Goal: Task Accomplishment & Management: Manage account settings

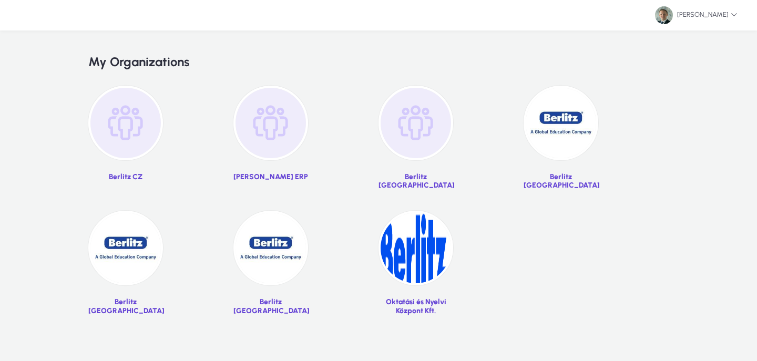
click at [582, 144] on img at bounding box center [560, 123] width 75 height 75
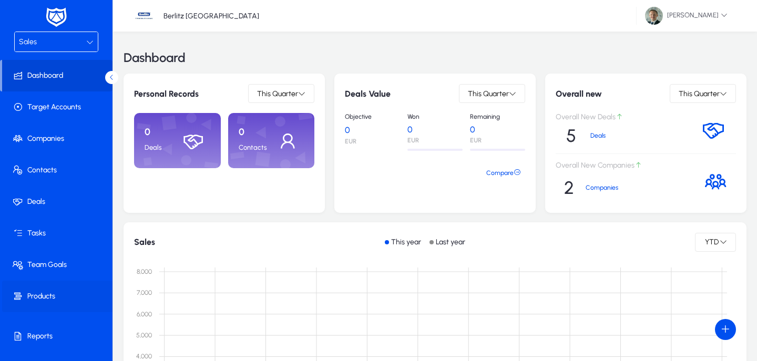
scroll to position [8, 0]
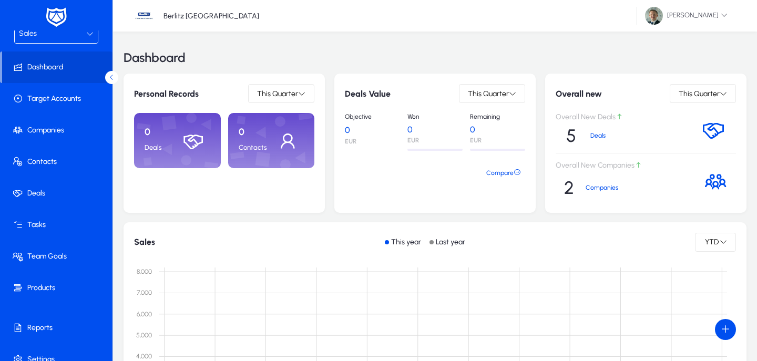
click at [50, 36] on div "Sales" at bounding box center [52, 34] width 67 height 14
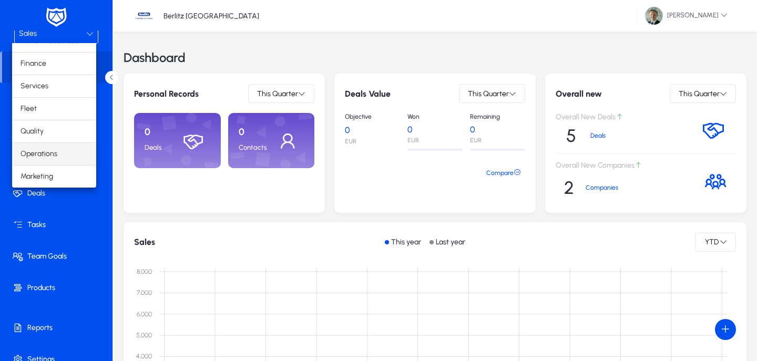
scroll to position [36, 0]
click at [59, 152] on mat-option "Operations" at bounding box center [54, 154] width 84 height 22
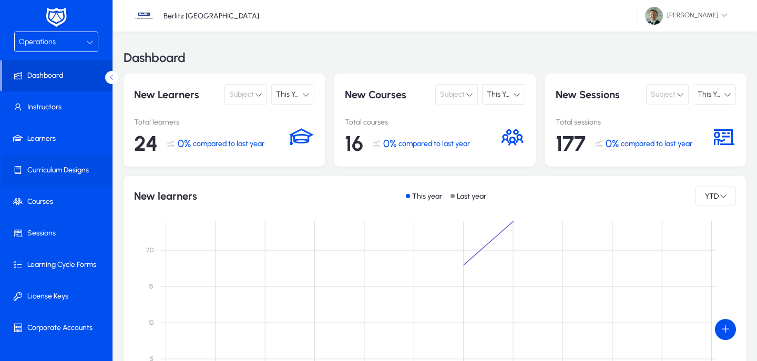
click at [71, 177] on span at bounding box center [58, 170] width 112 height 25
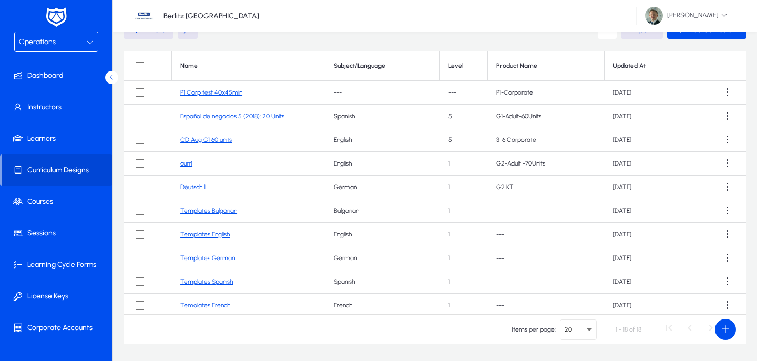
click at [202, 140] on link "CD Aug G1 60 units" at bounding box center [205, 139] width 51 height 7
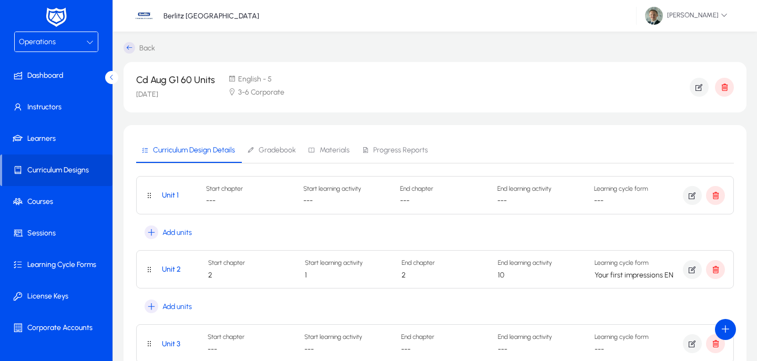
click at [323, 149] on span "Materials" at bounding box center [334, 150] width 30 height 7
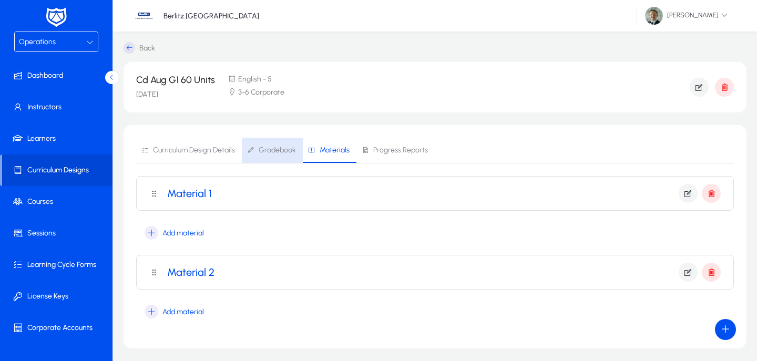
click at [271, 145] on span "Gradebook" at bounding box center [271, 150] width 49 height 25
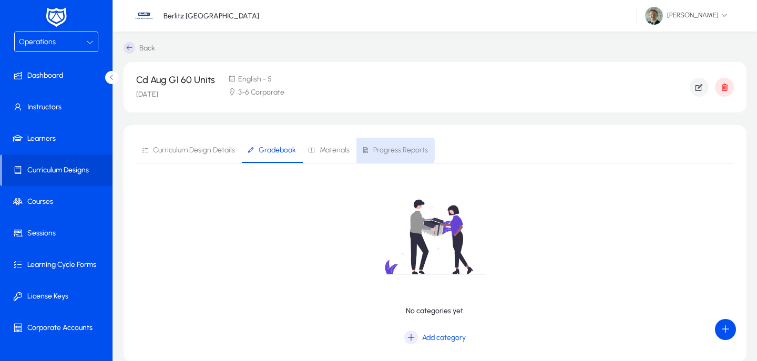
click at [391, 150] on span "Progress Reports" at bounding box center [400, 150] width 55 height 7
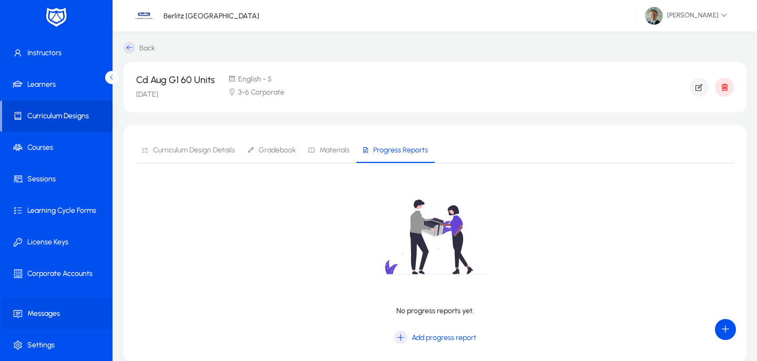
scroll to position [0, 1]
click at [38, 319] on span at bounding box center [58, 313] width 112 height 25
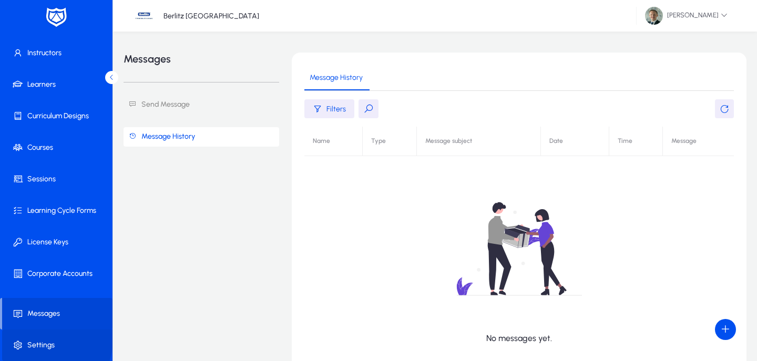
click at [21, 334] on span at bounding box center [58, 345] width 112 height 25
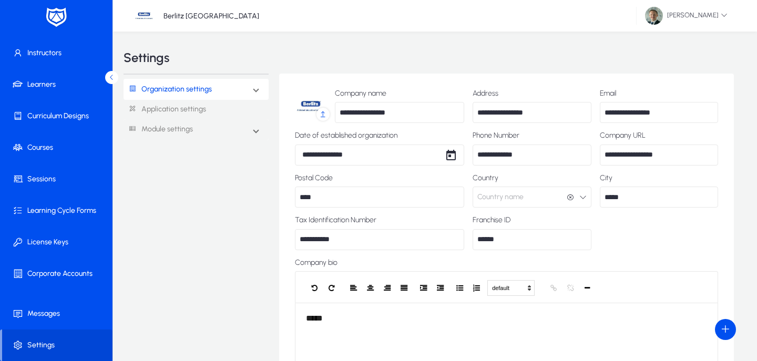
click at [232, 88] on mat-expansion-panel-header "Organization settings" at bounding box center [195, 89] width 145 height 21
click at [171, 145] on link "Work timing" at bounding box center [155, 149] width 39 height 13
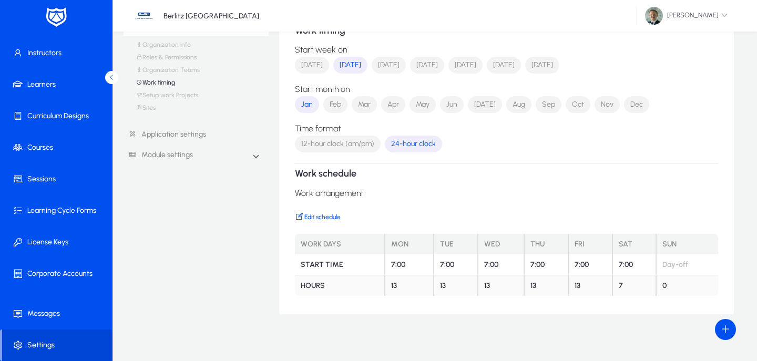
scroll to position [65, 0]
click at [176, 135] on link "Application settings" at bounding box center [195, 134] width 145 height 19
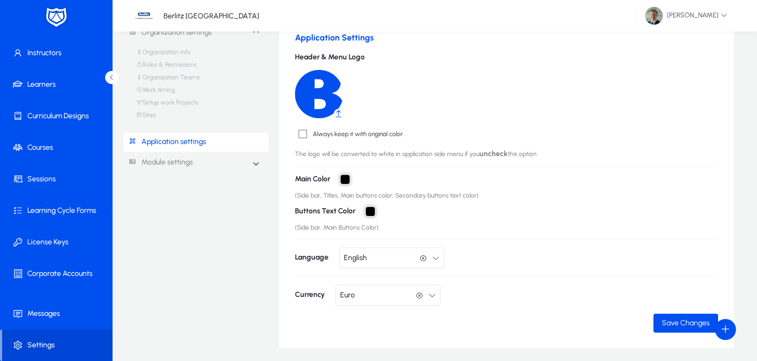
scroll to position [59, 0]
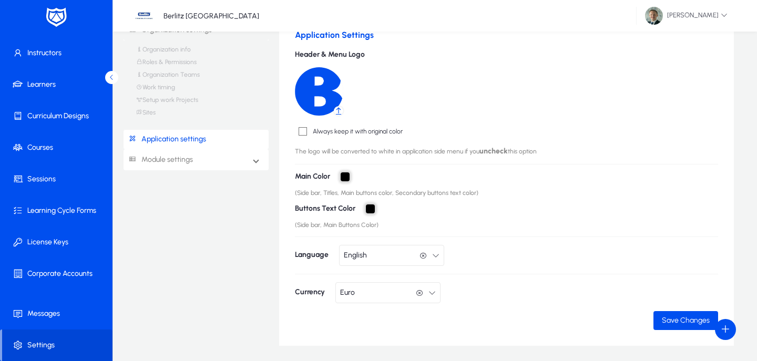
click at [180, 160] on link "Module settings" at bounding box center [157, 159] width 69 height 19
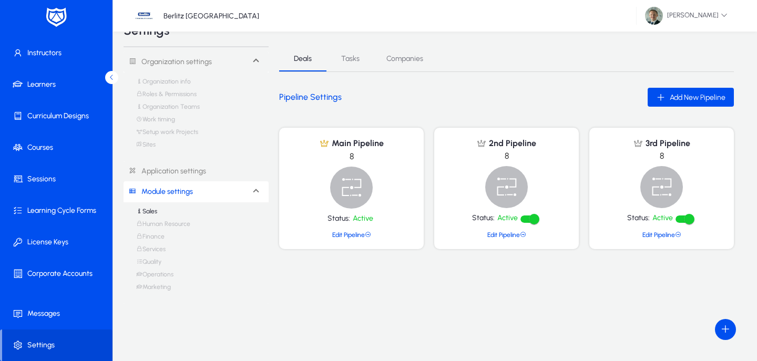
scroll to position [27, 0]
click at [165, 226] on link "Human Resource" at bounding box center [163, 226] width 54 height 13
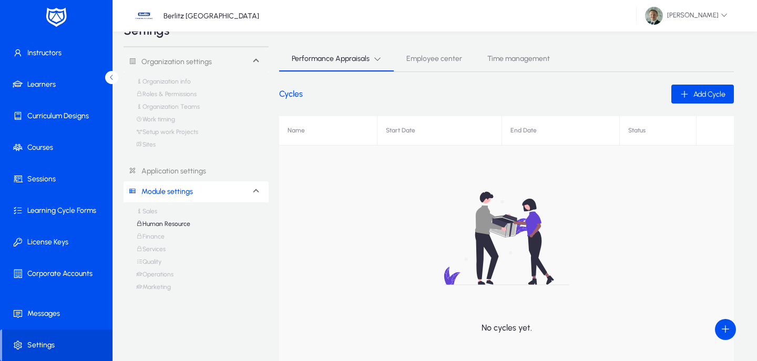
click at [157, 240] on link "Finance" at bounding box center [150, 239] width 28 height 13
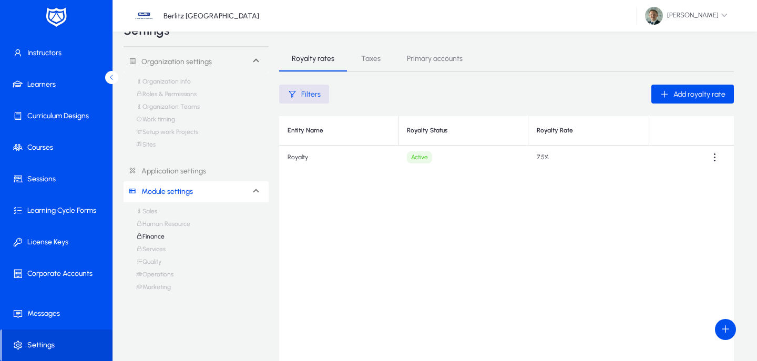
click at [153, 260] on link "Quality" at bounding box center [148, 264] width 25 height 13
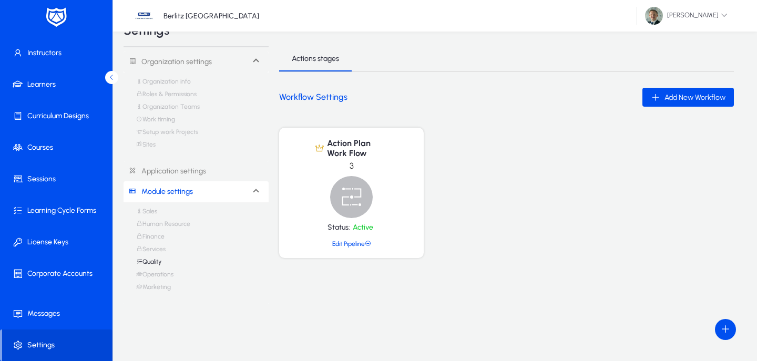
click at [158, 285] on link "Marketing" at bounding box center [153, 289] width 35 height 13
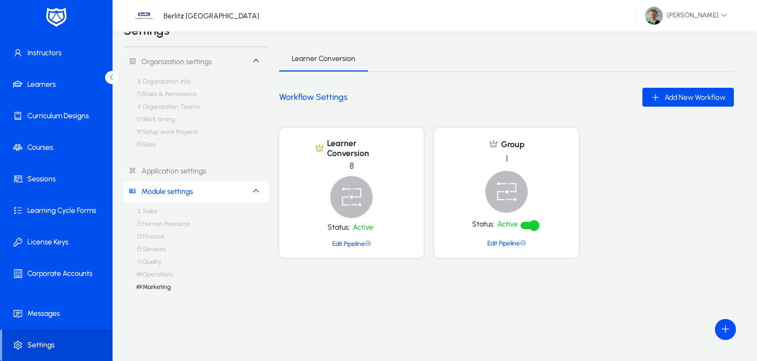
click at [160, 274] on link "Operations" at bounding box center [154, 277] width 37 height 13
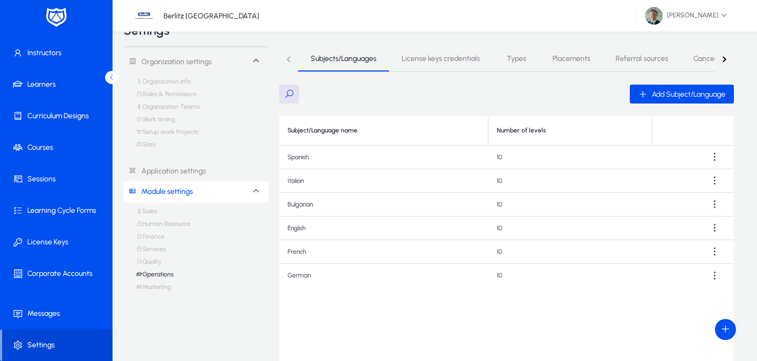
scroll to position [29, 1]
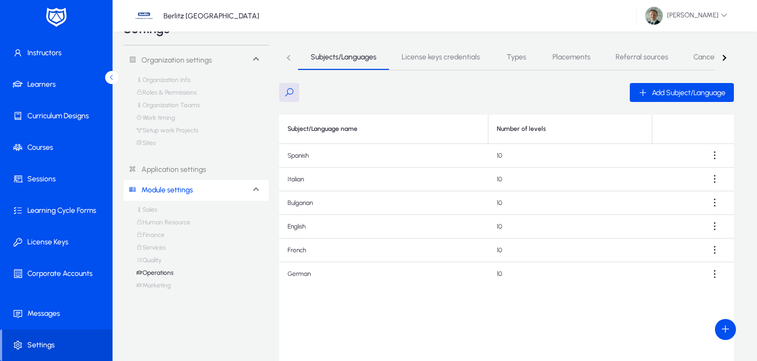
click at [157, 261] on link "Quality" at bounding box center [148, 262] width 25 height 13
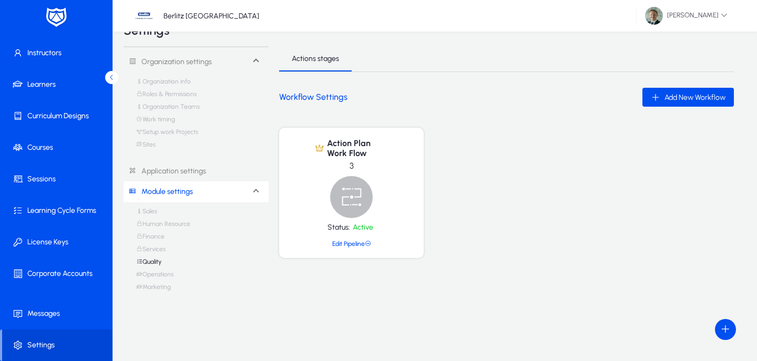
scroll to position [30, 1]
click at [150, 271] on link "Operations" at bounding box center [154, 277] width 37 height 13
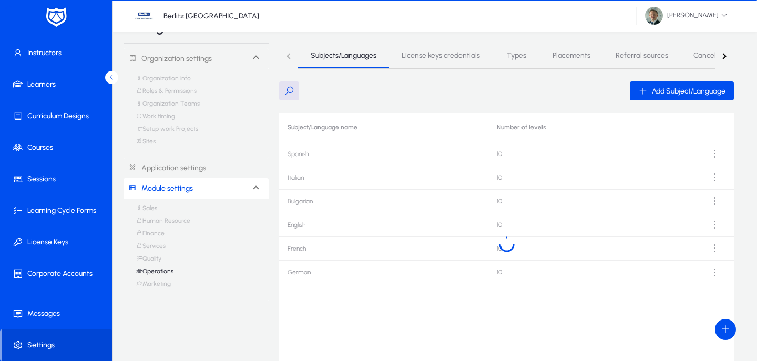
scroll to position [27, 0]
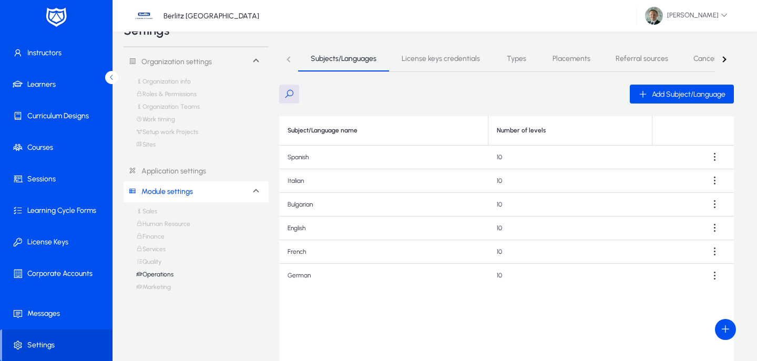
click at [513, 62] on span "Types" at bounding box center [515, 58] width 19 height 7
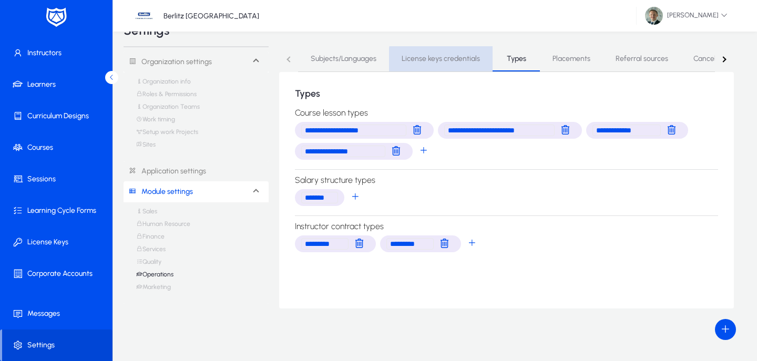
click at [463, 60] on span "License keys credentials" at bounding box center [440, 58] width 78 height 7
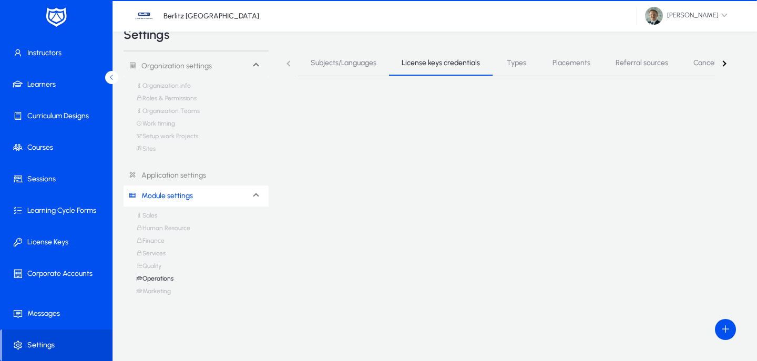
scroll to position [23, 0]
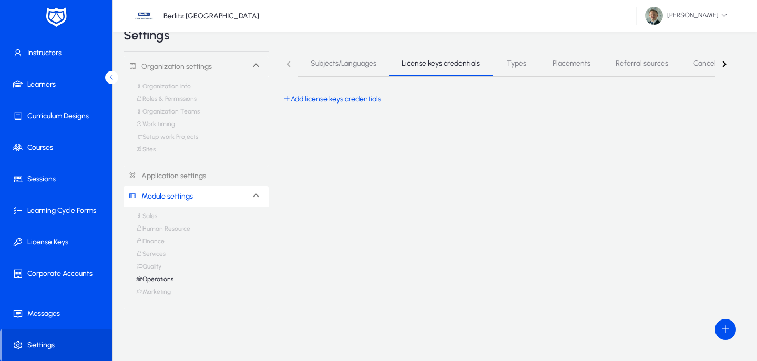
click at [580, 63] on span "Placements" at bounding box center [571, 63] width 38 height 7
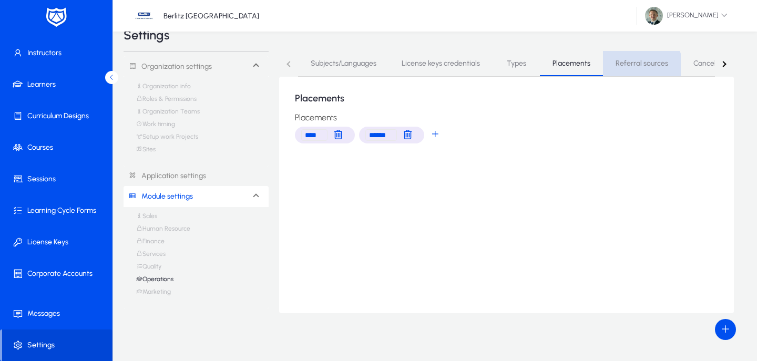
click at [633, 69] on span "Referral sources" at bounding box center [641, 63] width 53 height 25
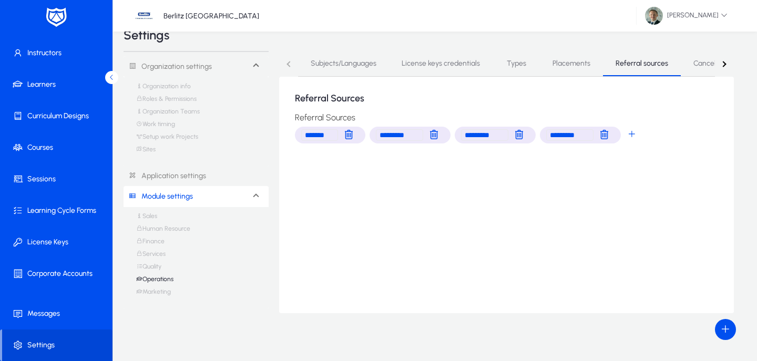
scroll to position [23, 0]
click at [701, 68] on span "Cancellation Policy" at bounding box center [723, 63] width 60 height 25
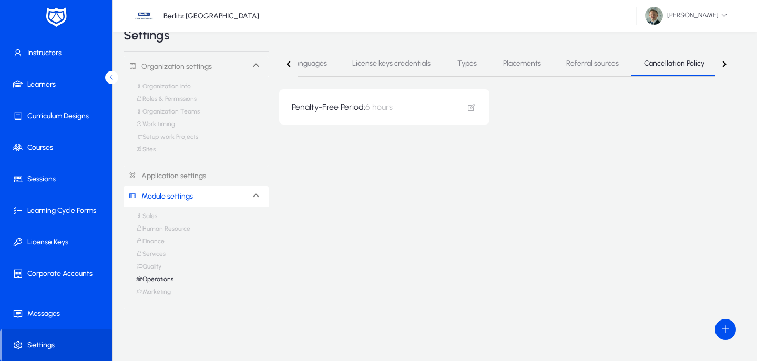
click at [643, 107] on section "Penalty-Free Period: 6 hours" at bounding box center [506, 106] width 454 height 35
click at [472, 108] on icon "submit" at bounding box center [471, 106] width 9 height 9
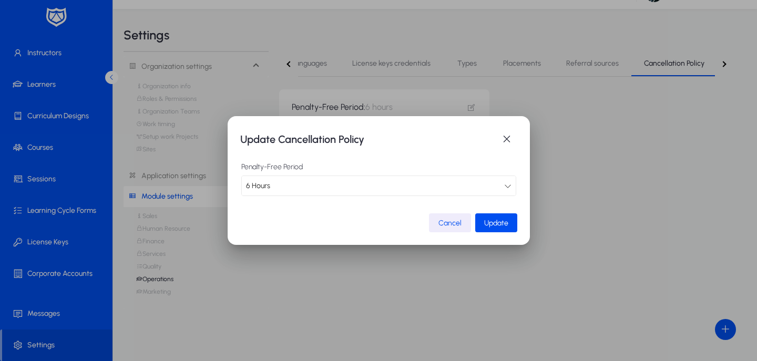
click at [405, 183] on div "6 Hours" at bounding box center [375, 186] width 258 height 14
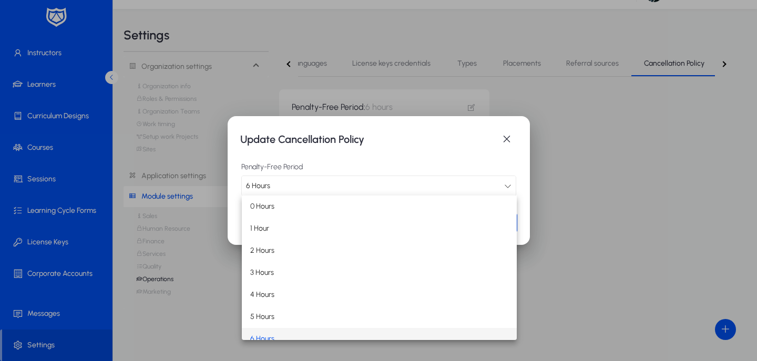
click at [504, 140] on div at bounding box center [378, 180] width 757 height 361
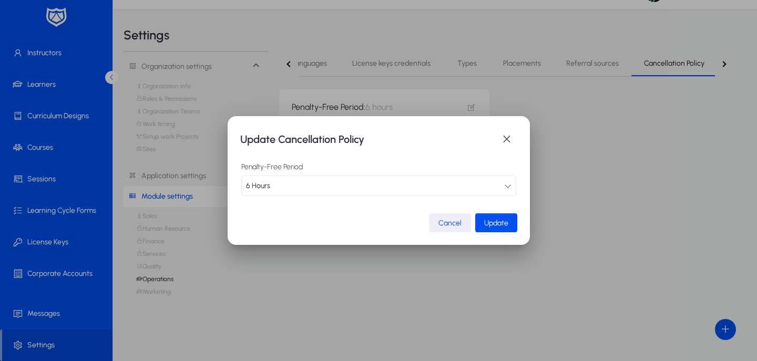
click at [442, 220] on span "Cancel" at bounding box center [449, 223] width 23 height 9
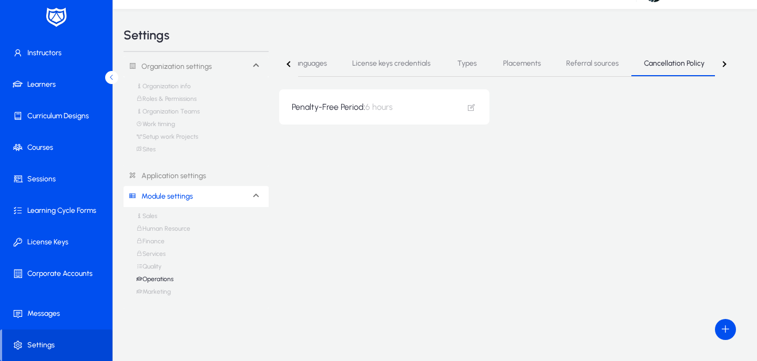
scroll to position [23, 0]
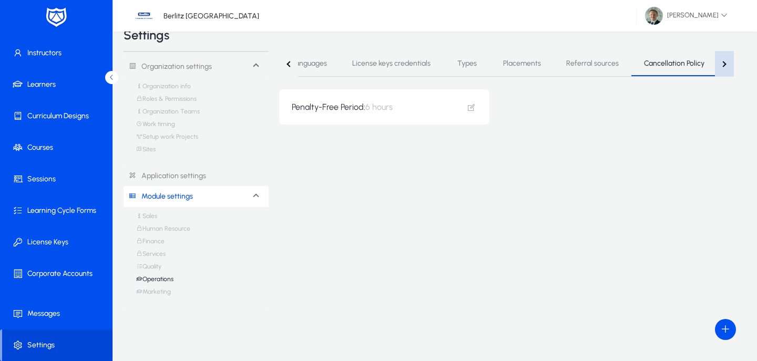
click at [725, 57] on button "button" at bounding box center [724, 64] width 19 height 26
click at [723, 64] on nav "Subjects/Languages License keys credentials Types Placements Referral sources C…" at bounding box center [506, 64] width 454 height 26
click at [35, 147] on span at bounding box center [58, 147] width 112 height 25
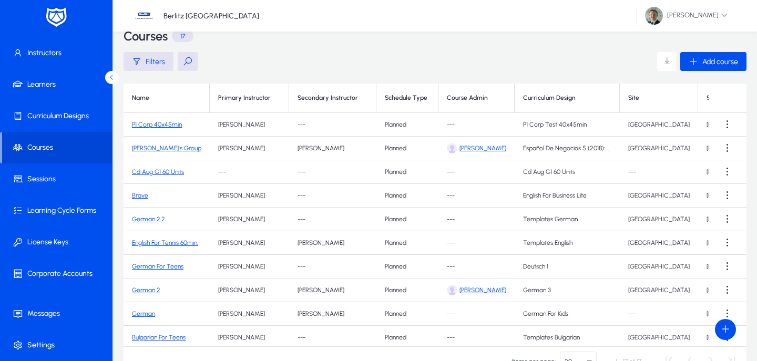
scroll to position [0, 1]
click at [170, 125] on link "P1 Corp 40x45min" at bounding box center [156, 124] width 50 height 7
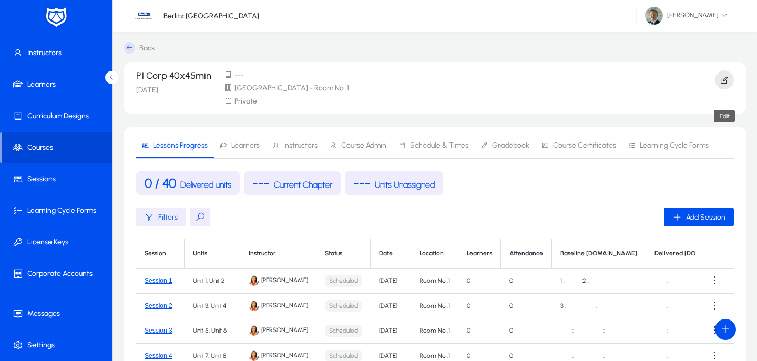
click at [728, 79] on icon "button" at bounding box center [723, 79] width 9 height 9
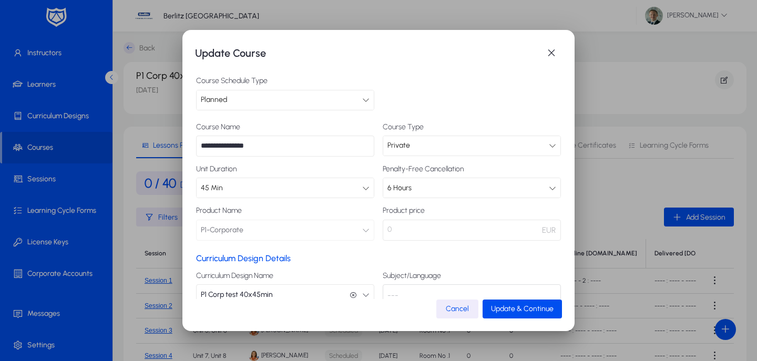
click at [269, 105] on div "Planned" at bounding box center [281, 100] width 161 height 14
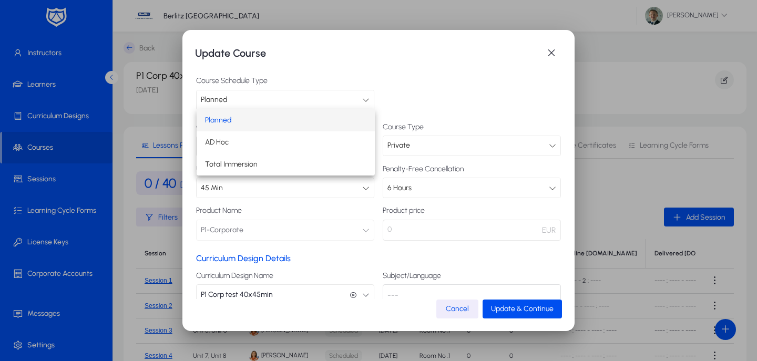
click at [455, 76] on div at bounding box center [378, 180] width 757 height 361
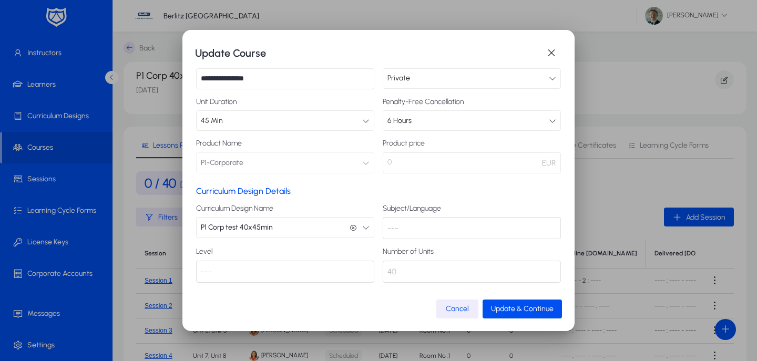
scroll to position [66, 0]
click at [495, 308] on span "Update & Continue" at bounding box center [522, 308] width 63 height 9
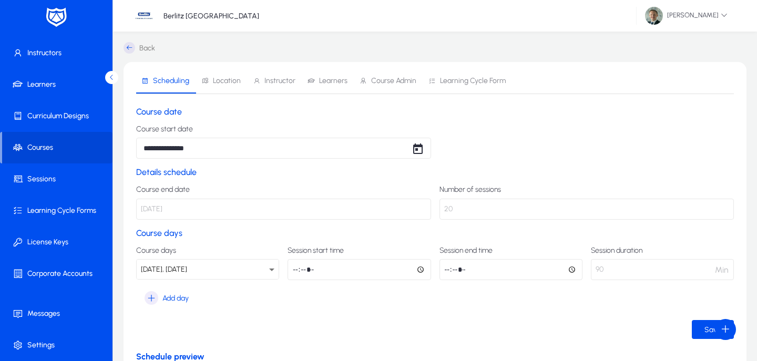
click at [267, 83] on span "Instructor" at bounding box center [279, 80] width 31 height 7
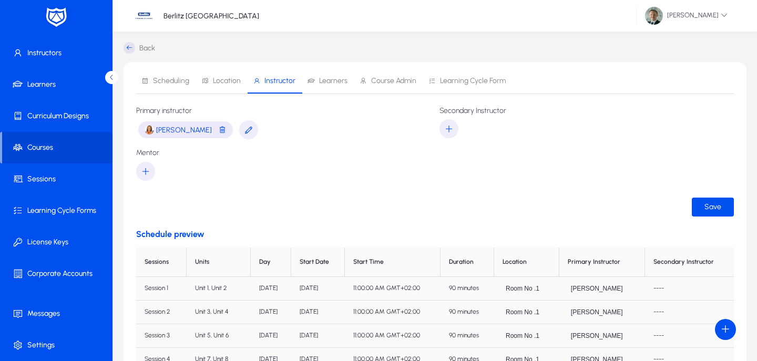
click at [320, 80] on span "Learners" at bounding box center [333, 80] width 28 height 7
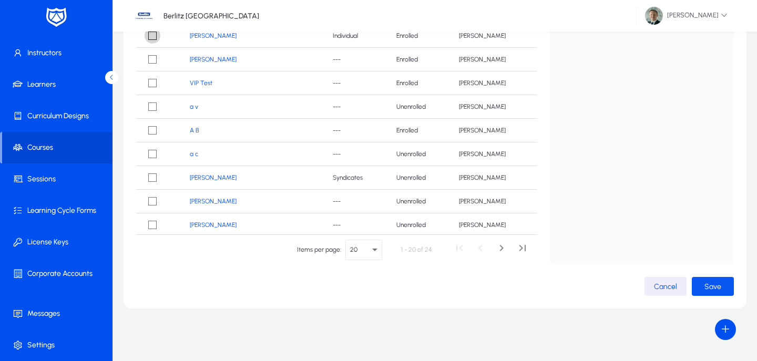
scroll to position [190, 0]
click at [707, 283] on span "Save" at bounding box center [712, 286] width 17 height 9
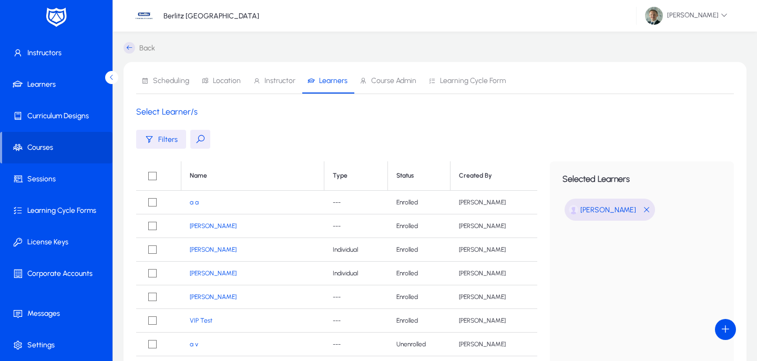
scroll to position [0, 0]
click at [405, 89] on span "Course Admin" at bounding box center [387, 80] width 57 height 25
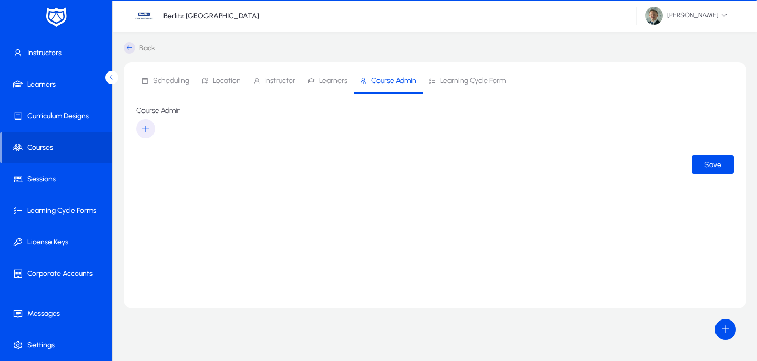
click at [470, 88] on span "Learning Cycle Form" at bounding box center [466, 80] width 77 height 25
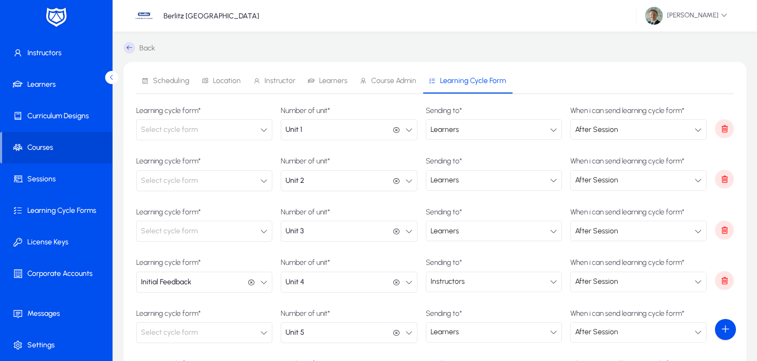
click at [135, 43] on link "Back" at bounding box center [139, 48] width 32 height 12
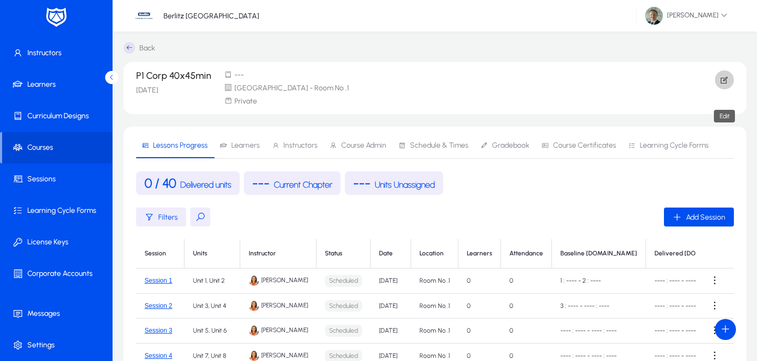
click at [728, 77] on icon "button" at bounding box center [723, 79] width 9 height 9
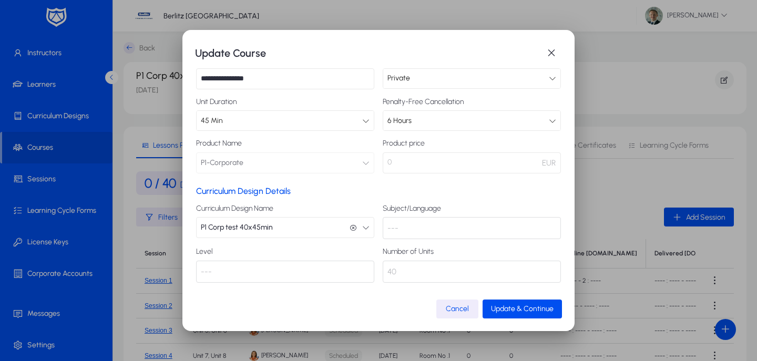
scroll to position [66, 0]
click at [435, 225] on div "---" at bounding box center [471, 229] width 178 height 22
click at [428, 233] on div "---" at bounding box center [471, 229] width 178 height 22
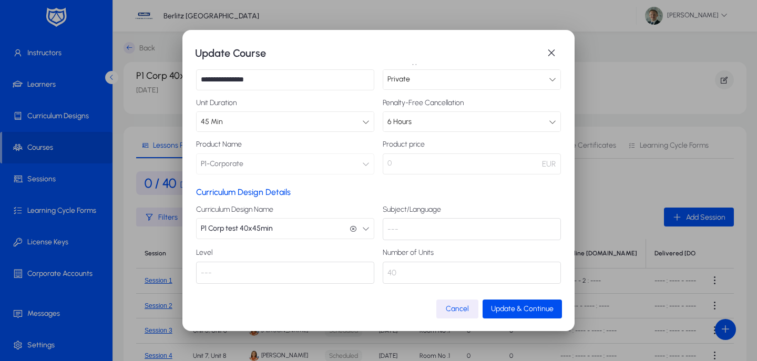
click at [428, 233] on div "---" at bounding box center [471, 229] width 178 height 22
click at [426, 232] on div "---" at bounding box center [471, 229] width 178 height 22
click at [309, 224] on button "P1 Corp test 40x45min P1 Corp test 40x45min" at bounding box center [285, 228] width 178 height 21
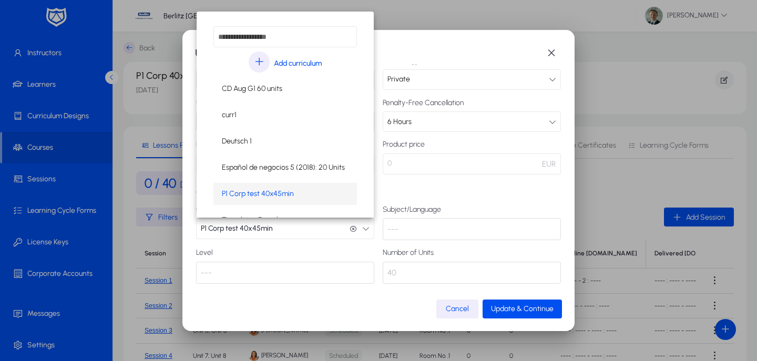
scroll to position [0, 1]
click at [309, 224] on div at bounding box center [378, 180] width 757 height 361
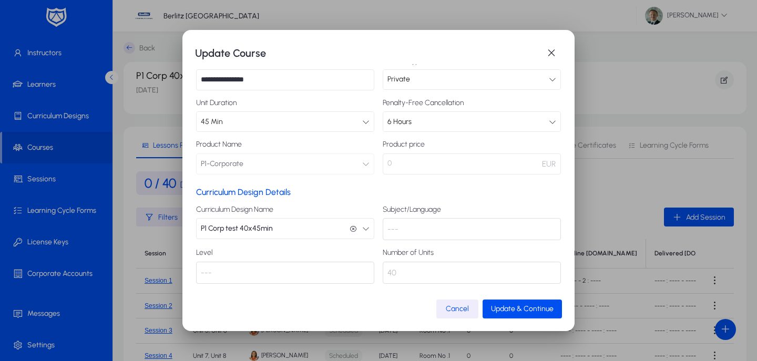
click at [420, 225] on div "---" at bounding box center [471, 229] width 178 height 22
click at [419, 225] on div "---" at bounding box center [471, 229] width 178 height 22
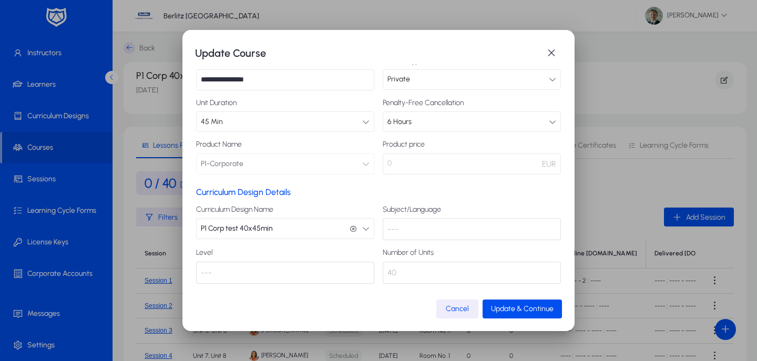
drag, startPoint x: 440, startPoint y: 226, endPoint x: 449, endPoint y: 210, distance: 18.3
click at [441, 225] on div "---" at bounding box center [471, 229] width 178 height 22
click at [454, 198] on div "Curriculum Design Details Curriculum Design Name P1 Corp test 40x45min P1 Corp …" at bounding box center [378, 235] width 365 height 97
drag, startPoint x: 443, startPoint y: 209, endPoint x: 381, endPoint y: 210, distance: 62.5
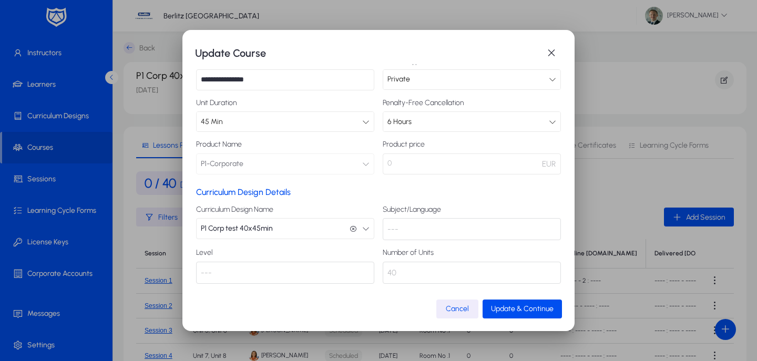
click at [381, 210] on div "Curriculum Design Details Curriculum Design Name P1 Corp test 40x45min P1 Corp …" at bounding box center [378, 235] width 365 height 97
click at [399, 229] on div "---" at bounding box center [471, 229] width 178 height 22
click at [552, 45] on span "button" at bounding box center [551, 53] width 21 height 21
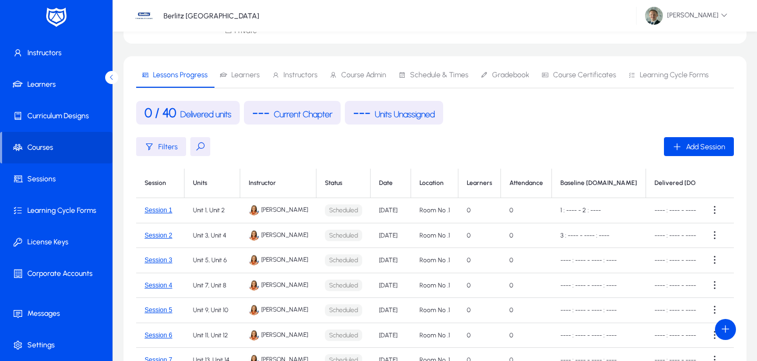
scroll to position [75, 0]
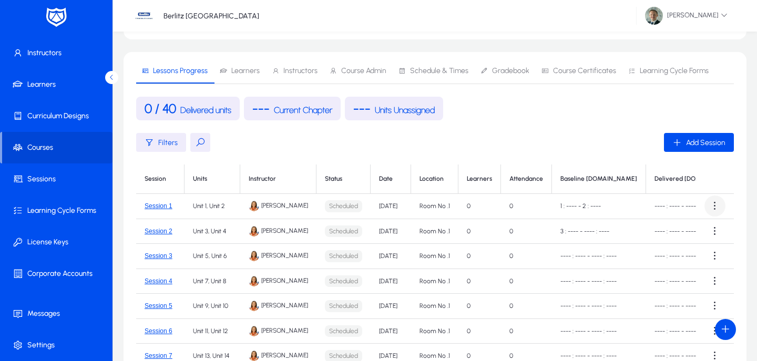
click at [712, 205] on span at bounding box center [714, 205] width 21 height 21
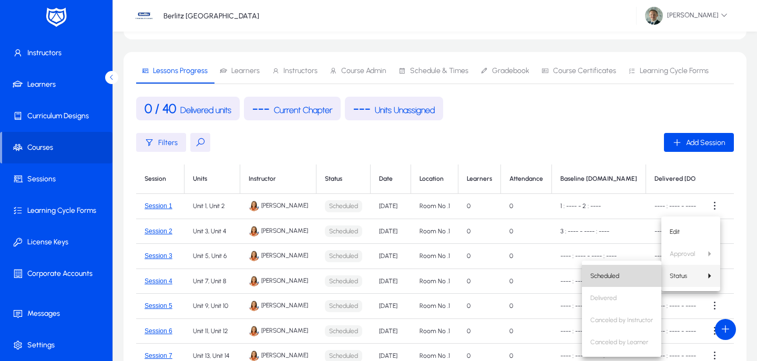
click at [616, 279] on span "Scheduled" at bounding box center [621, 275] width 63 height 9
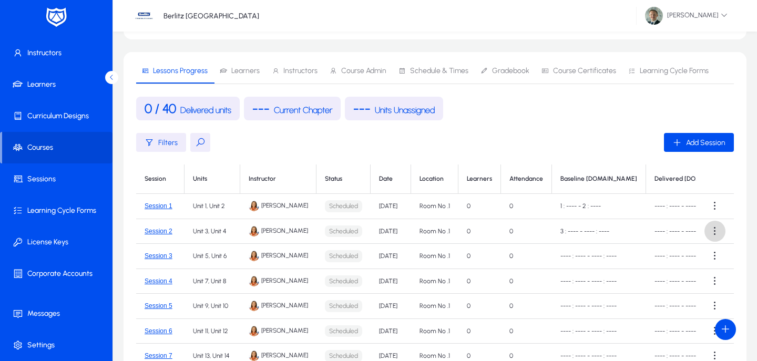
click at [708, 226] on span at bounding box center [714, 231] width 21 height 21
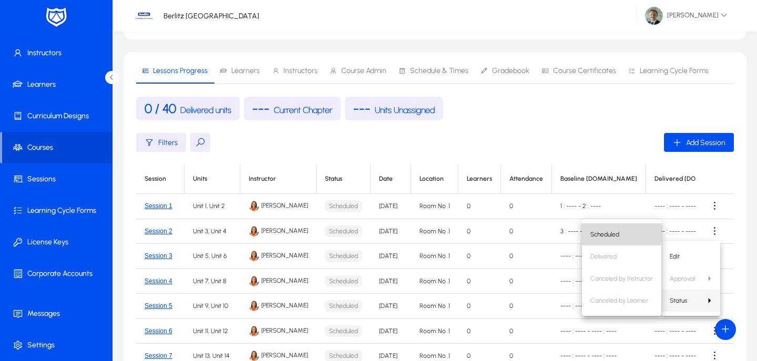
click at [595, 231] on span "Scheduled" at bounding box center [621, 234] width 63 height 9
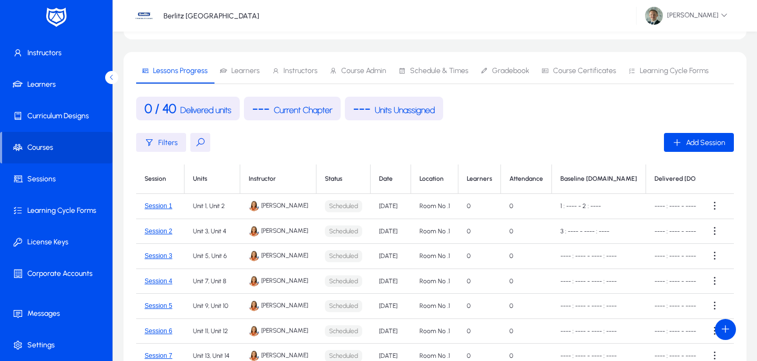
scroll to position [0, 0]
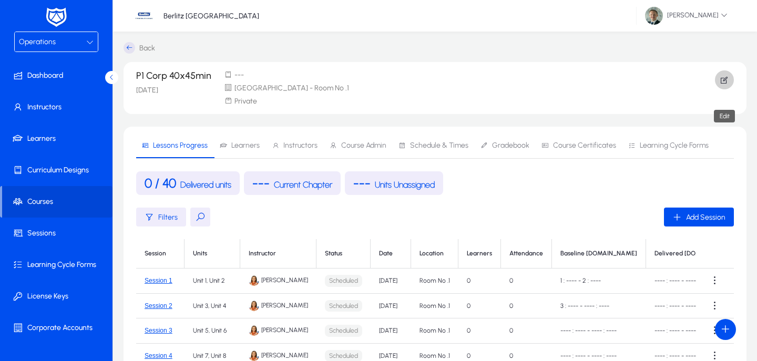
click at [727, 75] on span "button" at bounding box center [724, 79] width 19 height 25
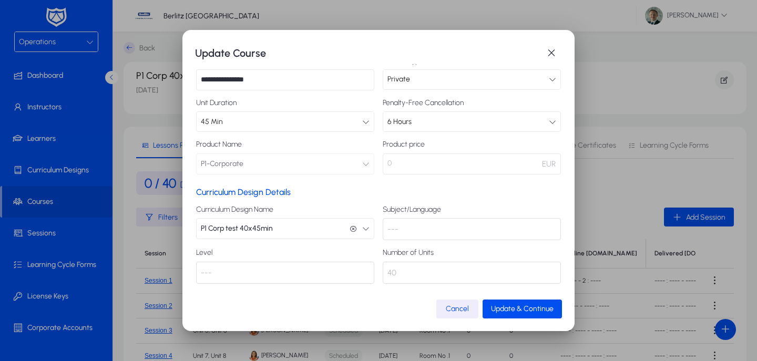
click at [289, 226] on button "P1 Corp test 40x45min P1 Corp test 40x45min" at bounding box center [285, 228] width 178 height 21
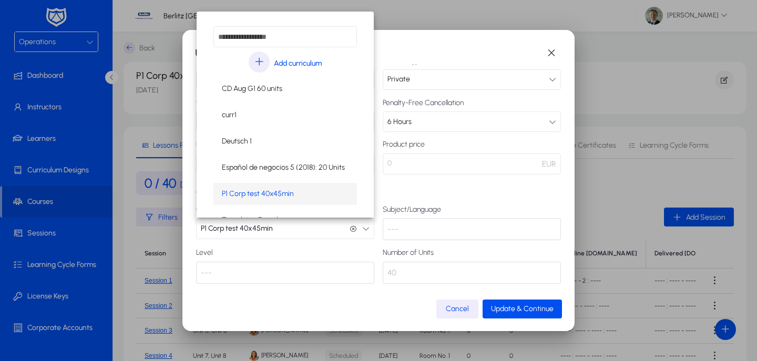
click at [277, 195] on span "P1 Corp test 40x45min" at bounding box center [258, 194] width 72 height 13
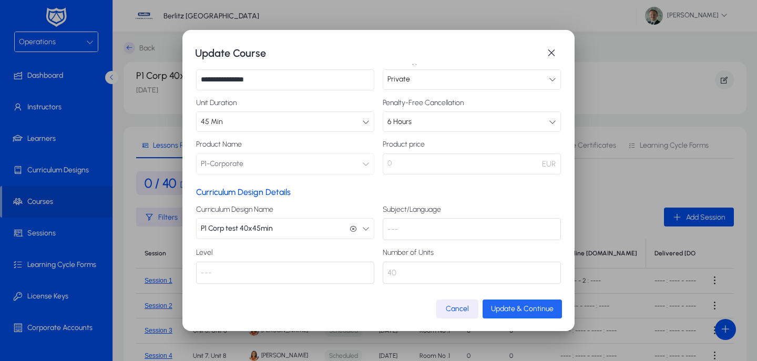
click at [520, 306] on span "Update & Continue" at bounding box center [522, 308] width 63 height 9
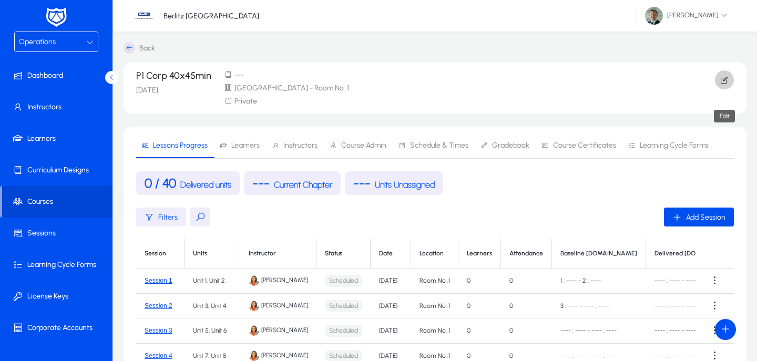
click at [727, 81] on icon "button" at bounding box center [723, 79] width 9 height 9
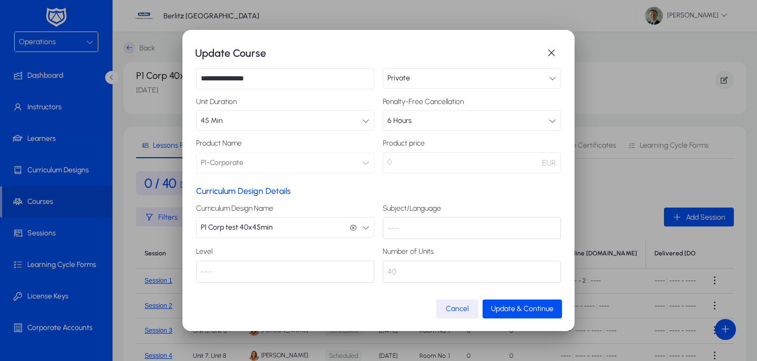
scroll to position [66, 0]
click at [290, 226] on button "P1 Corp test 40x45min P1 Corp test 40x45min" at bounding box center [285, 228] width 178 height 21
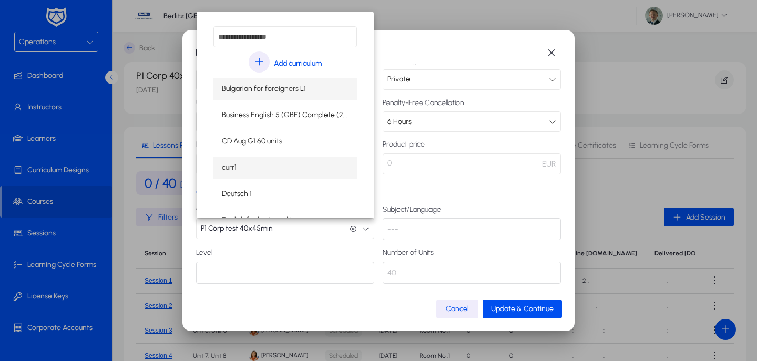
scroll to position [0, 0]
click at [253, 234] on div at bounding box center [378, 180] width 757 height 361
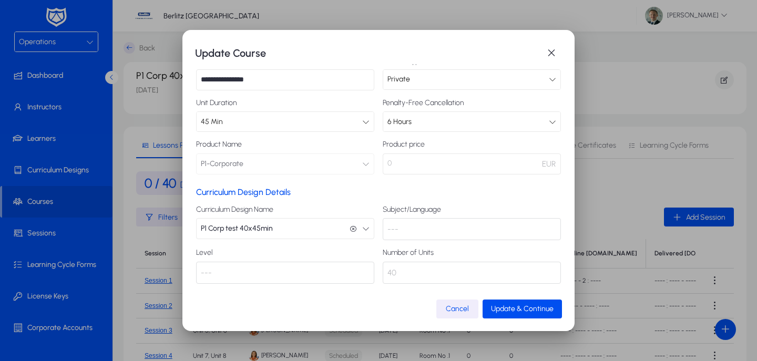
click at [468, 304] on span "Cancel" at bounding box center [457, 308] width 23 height 9
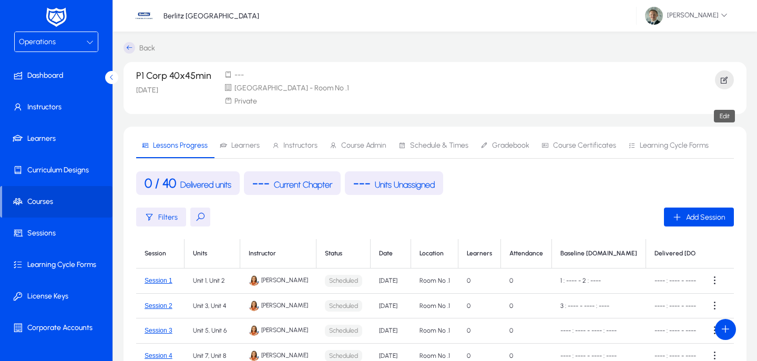
click at [718, 77] on span "button" at bounding box center [724, 79] width 19 height 25
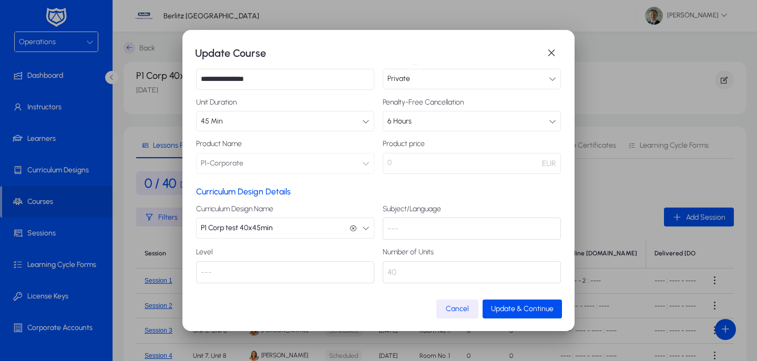
scroll to position [66, 0]
click at [267, 227] on span "P1 Corp test 40x45min" at bounding box center [237, 228] width 72 height 21
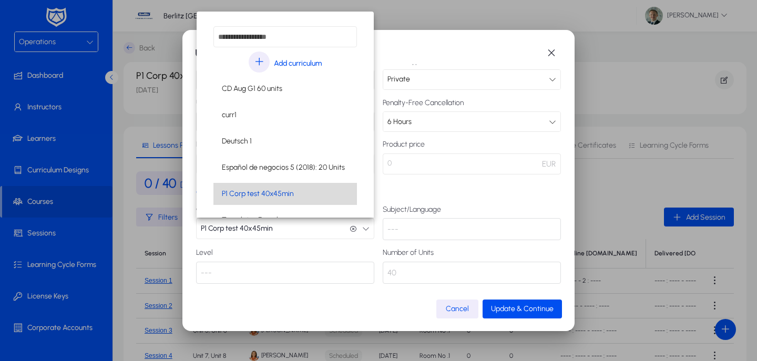
click at [277, 193] on span "P1 Corp test 40x45min" at bounding box center [258, 194] width 72 height 13
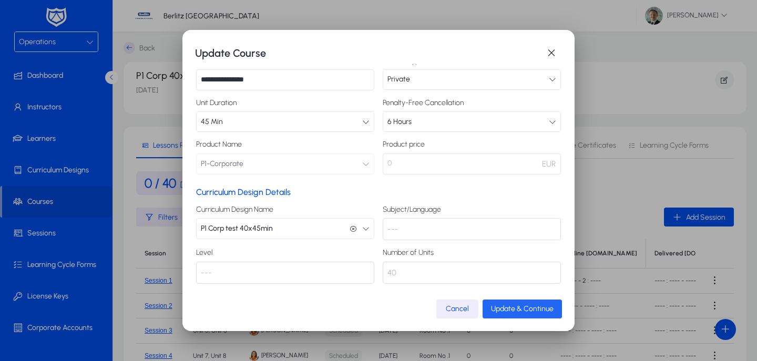
click at [520, 307] on span "Update & Continue" at bounding box center [522, 308] width 63 height 9
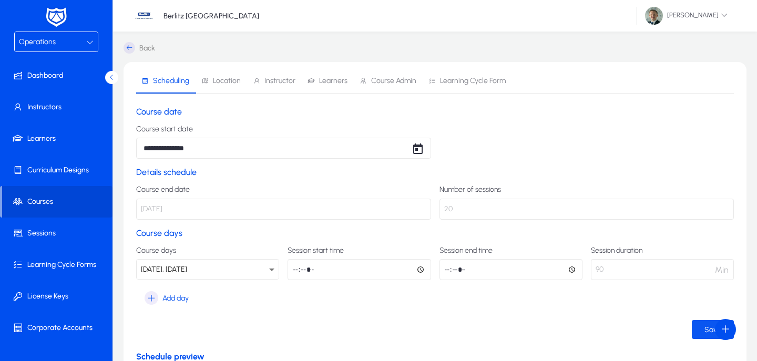
click at [702, 328] on span "submit" at bounding box center [712, 329] width 42 height 25
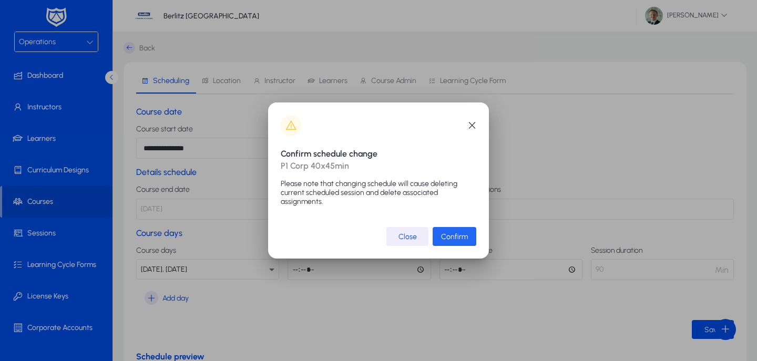
click at [458, 236] on span "Confirm" at bounding box center [454, 236] width 27 height 9
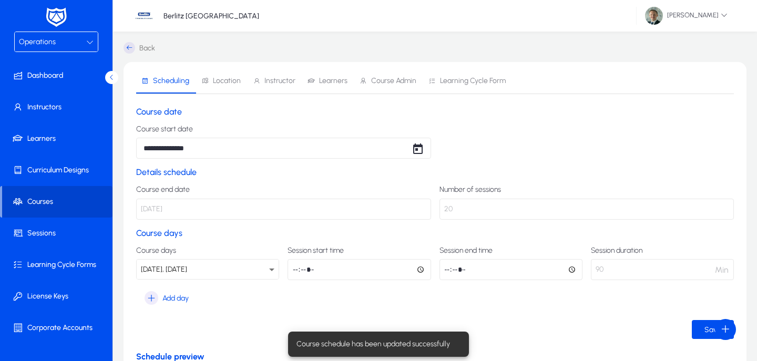
click at [30, 196] on span at bounding box center [57, 201] width 110 height 25
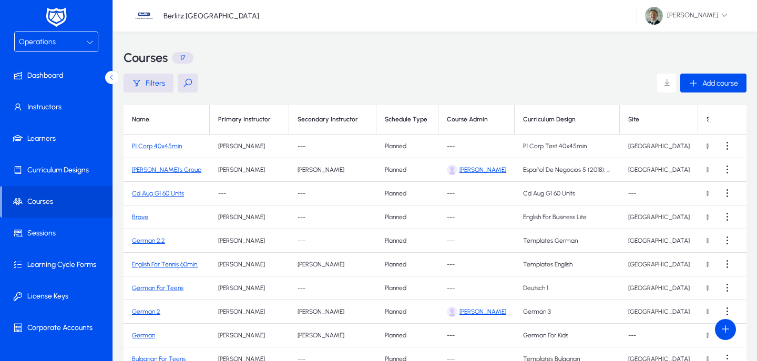
click at [151, 144] on link "P1 Corp 40x45min" at bounding box center [157, 145] width 50 height 7
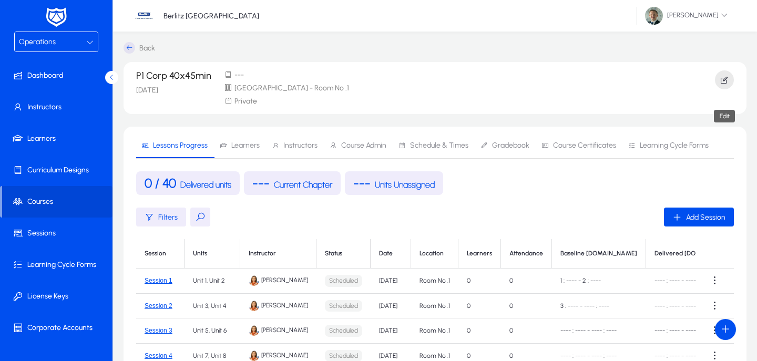
click at [724, 80] on icon "button" at bounding box center [723, 79] width 9 height 9
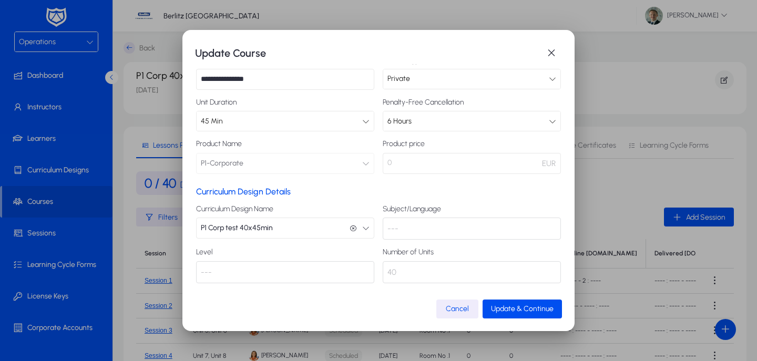
scroll to position [66, 0]
click at [464, 311] on span "Cancel" at bounding box center [457, 308] width 23 height 9
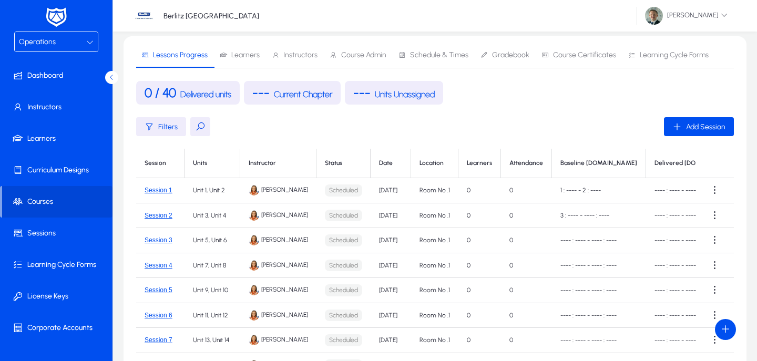
scroll to position [75, 0]
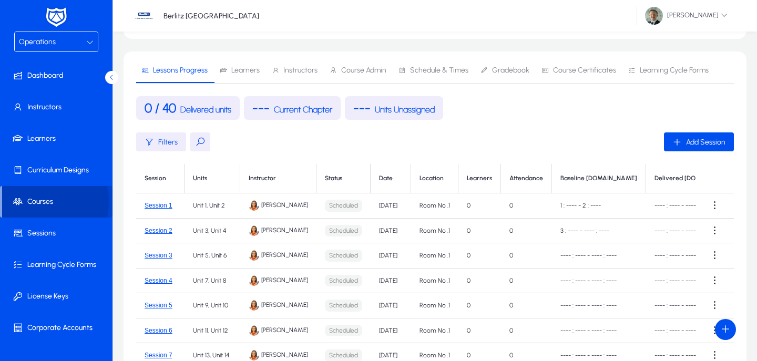
click at [34, 202] on span at bounding box center [57, 201] width 110 height 25
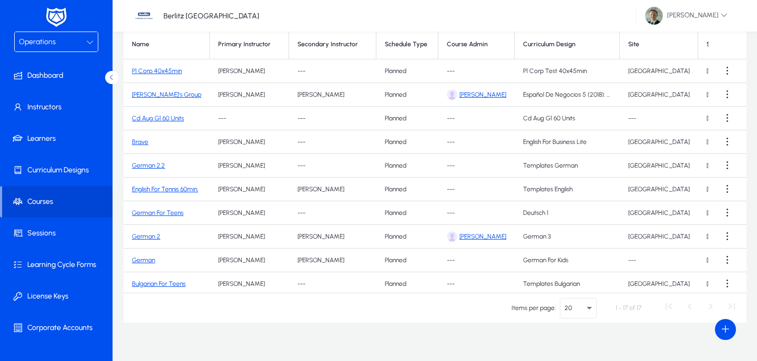
click at [151, 95] on link "[PERSON_NAME]'s Group" at bounding box center [166, 94] width 69 height 7
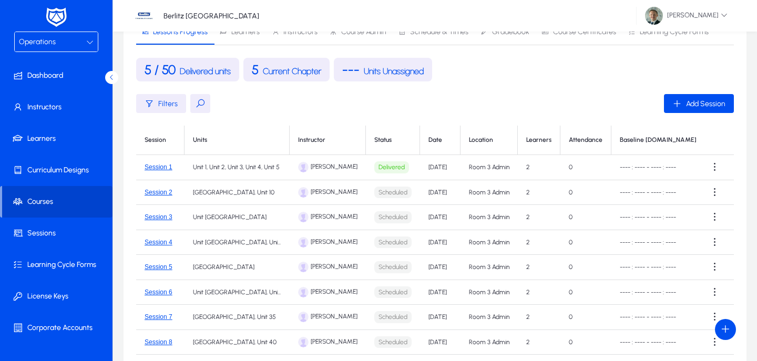
click at [43, 202] on span at bounding box center [57, 201] width 110 height 25
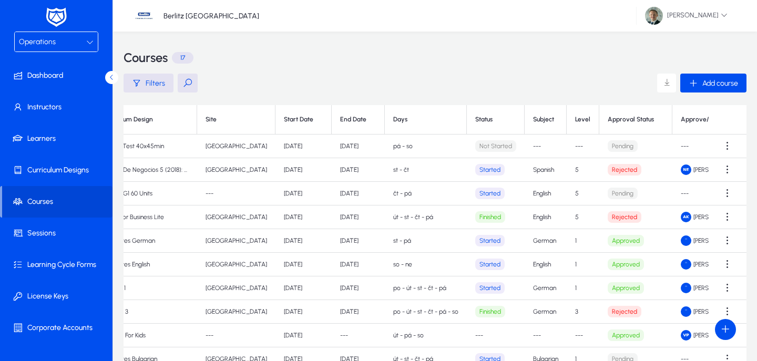
click at [524, 148] on td "---" at bounding box center [545, 147] width 42 height 24
click at [524, 124] on th "Subject" at bounding box center [545, 119] width 42 height 29
click at [524, 119] on th "Subject" at bounding box center [545, 119] width 42 height 29
click at [599, 115] on th "Approval Status" at bounding box center [635, 119] width 73 height 29
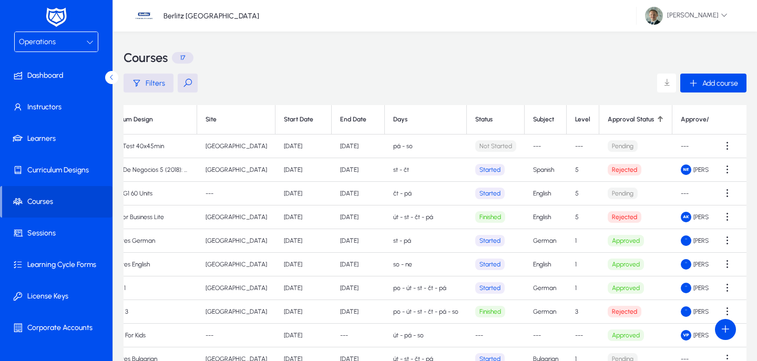
click at [524, 120] on th "Subject" at bounding box center [545, 119] width 42 height 29
click at [467, 120] on th "Status" at bounding box center [496, 119] width 58 height 29
click at [385, 120] on th "Days" at bounding box center [426, 119] width 82 height 29
click at [524, 119] on th "Subject" at bounding box center [545, 119] width 42 height 29
click at [673, 120] on th "Approve/Reject By" at bounding box center [710, 119] width 76 height 29
